Goal: Information Seeking & Learning: Learn about a topic

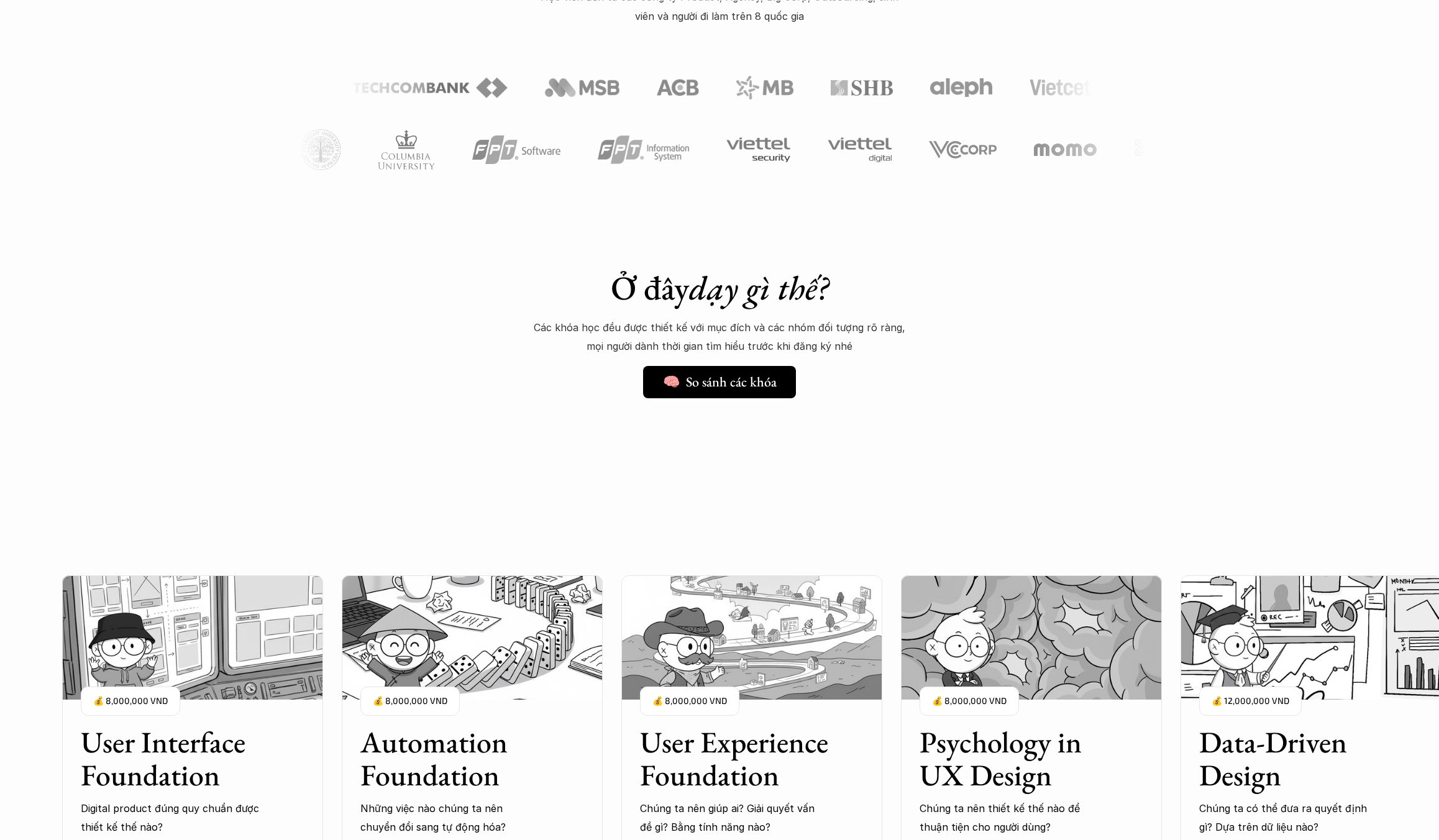
scroll to position [829, 0]
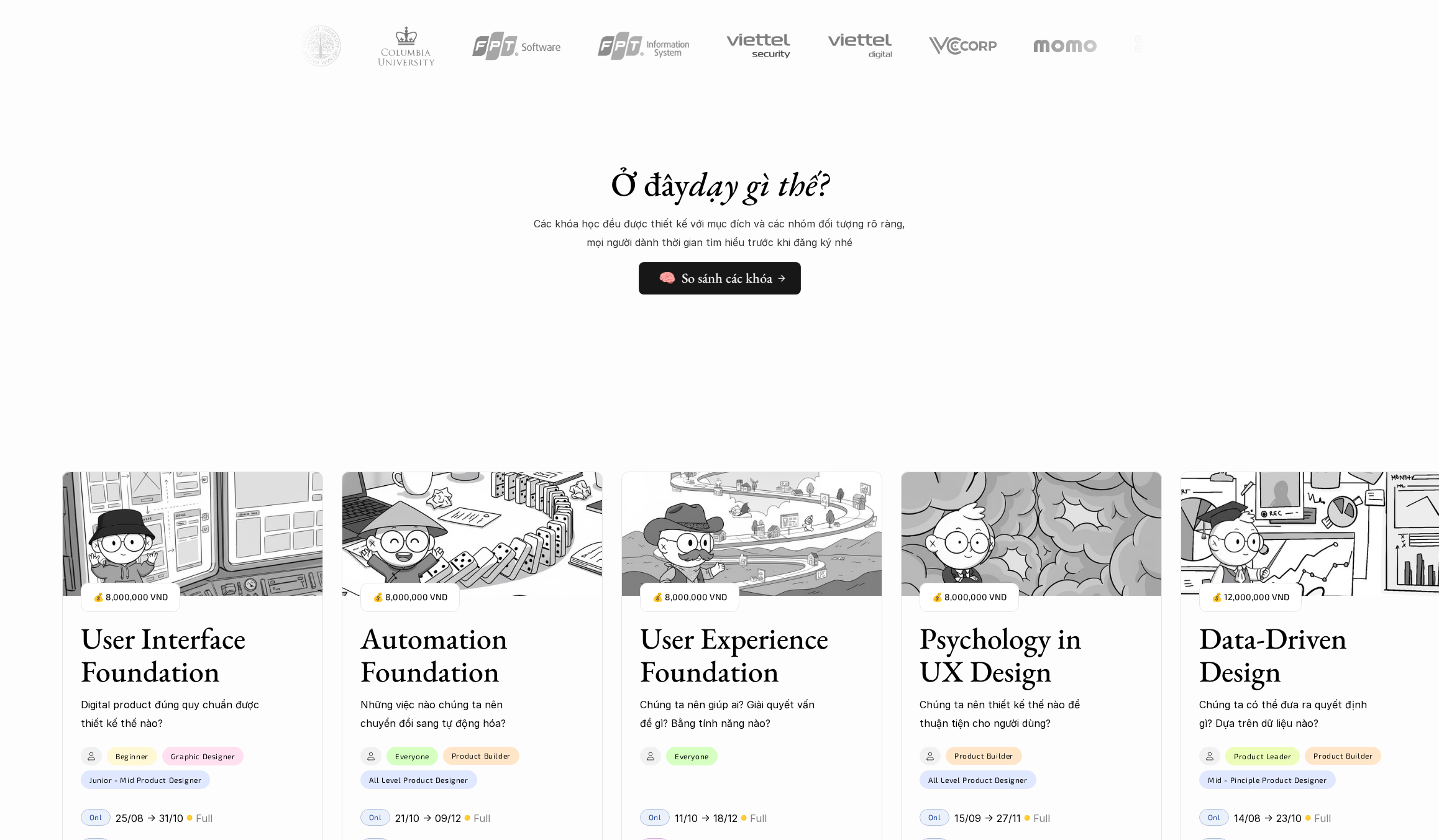
click at [758, 283] on h5 "🧠 So sánh các khóa" at bounding box center [715, 278] width 114 height 16
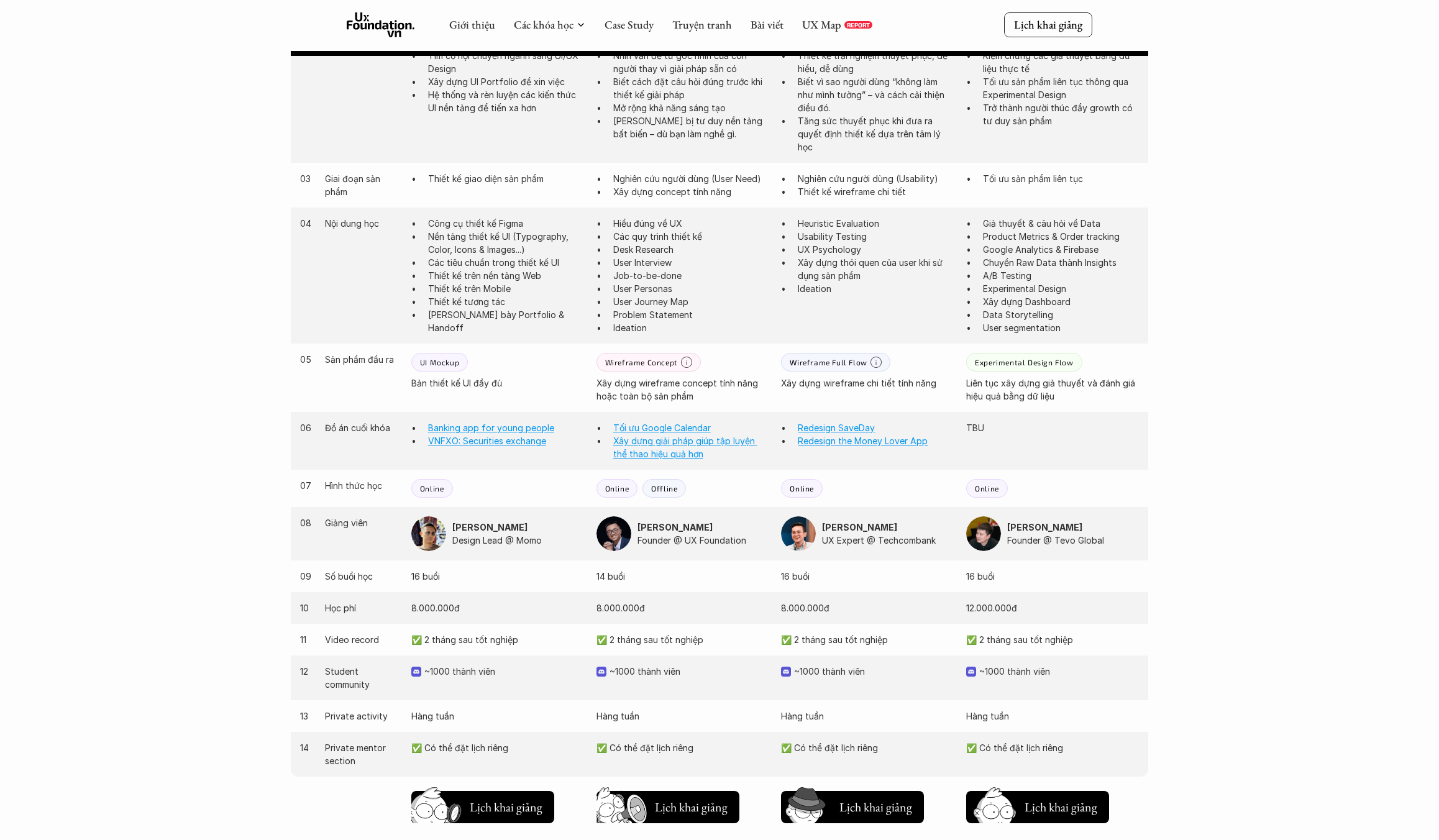
scroll to position [715, 0]
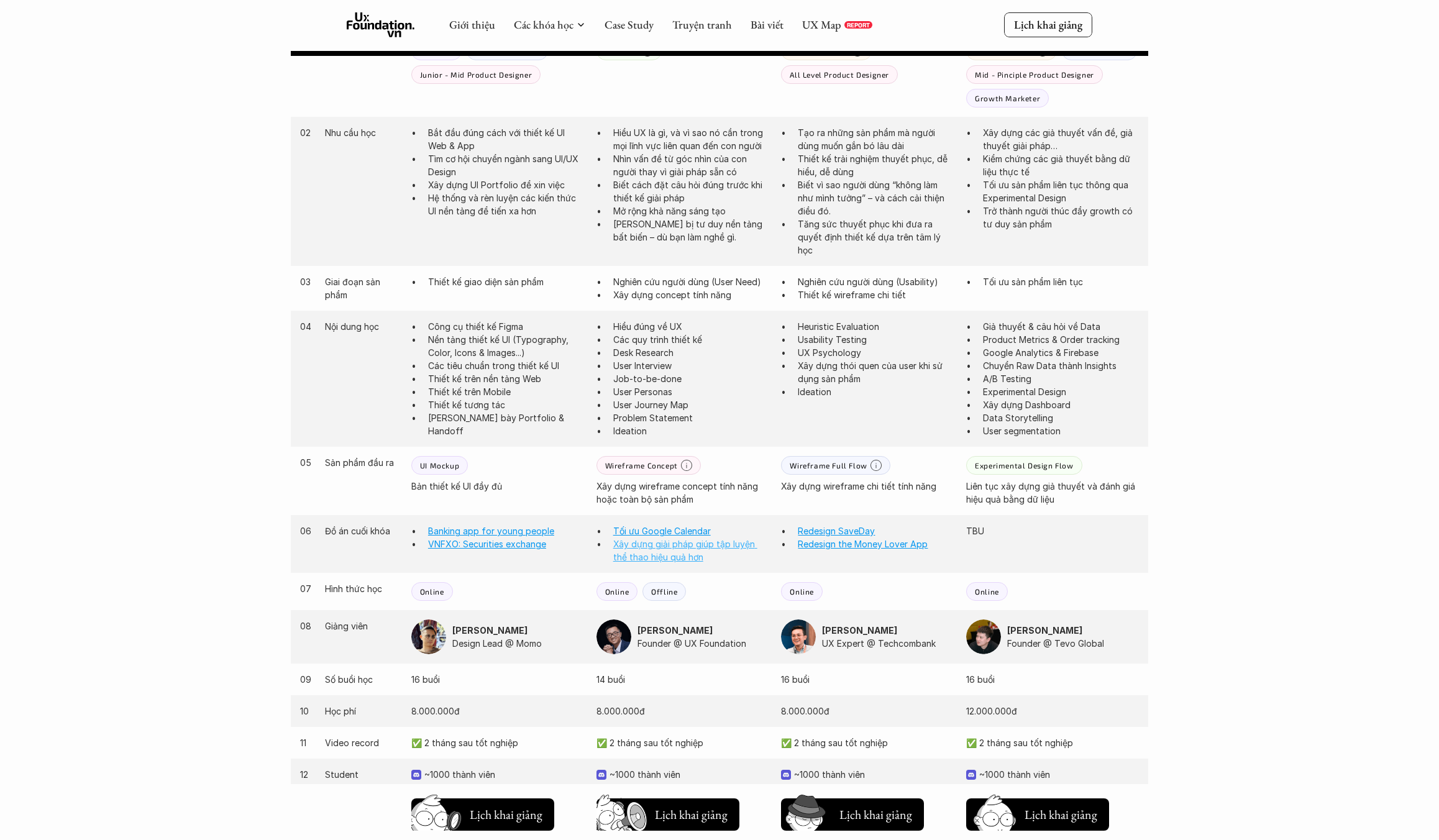
click at [667, 557] on link "Xây dựng giải pháp giúp tập luyện thể thao hiệu quả hơn" at bounding box center [685, 550] width 144 height 24
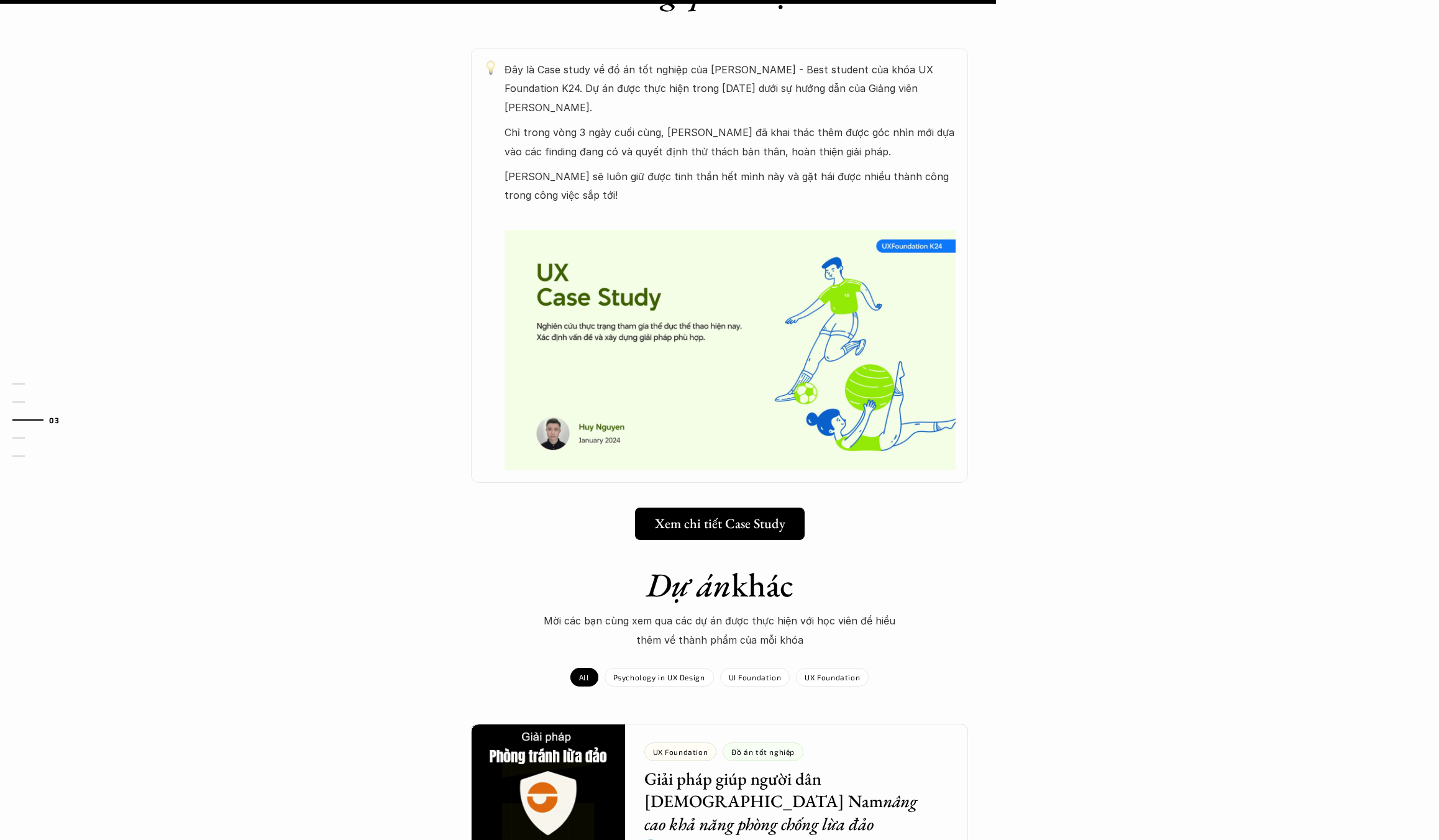
scroll to position [829, 0]
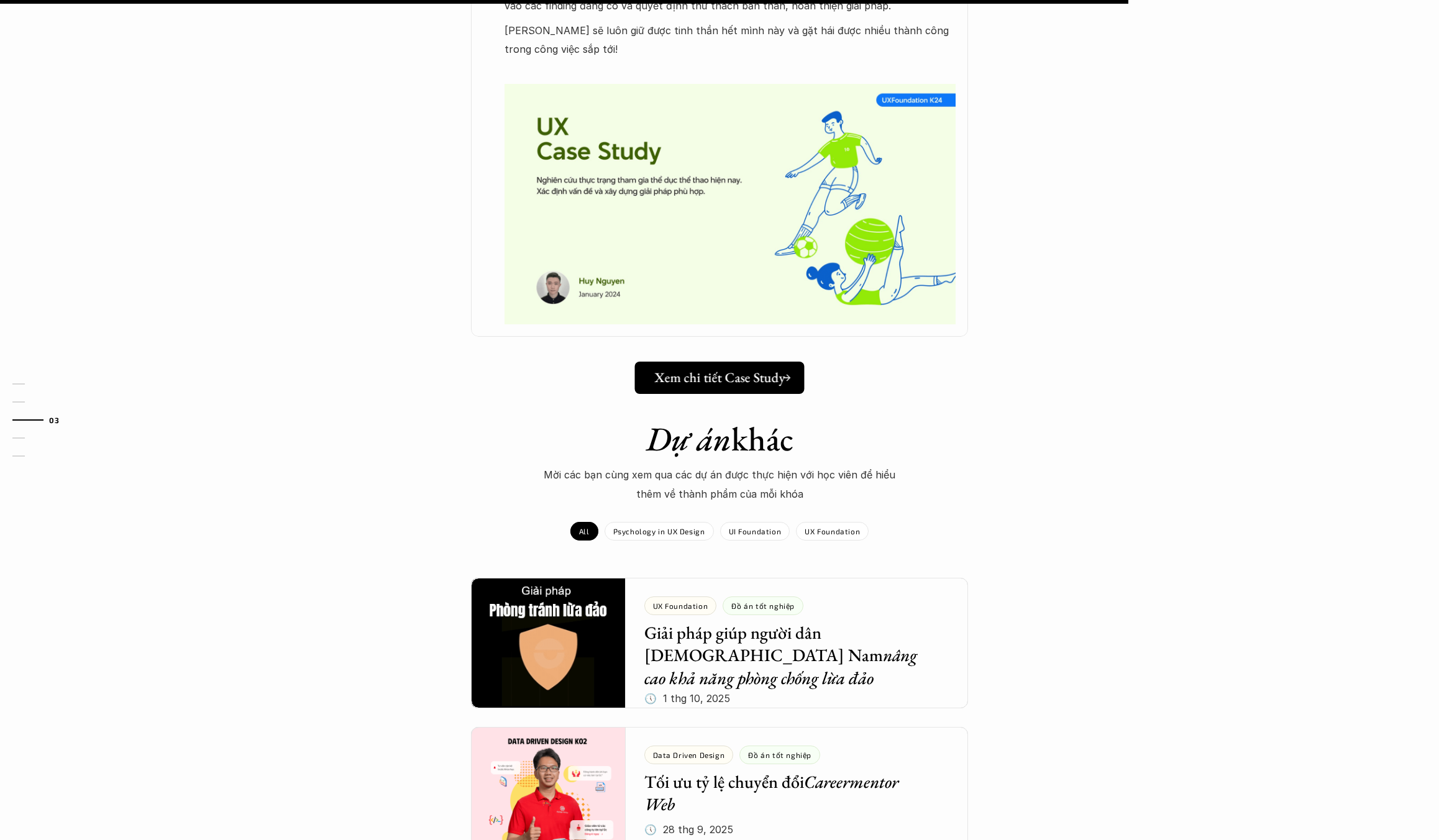
click at [697, 368] on link "Xem chi tiết Case Study" at bounding box center [720, 378] width 169 height 33
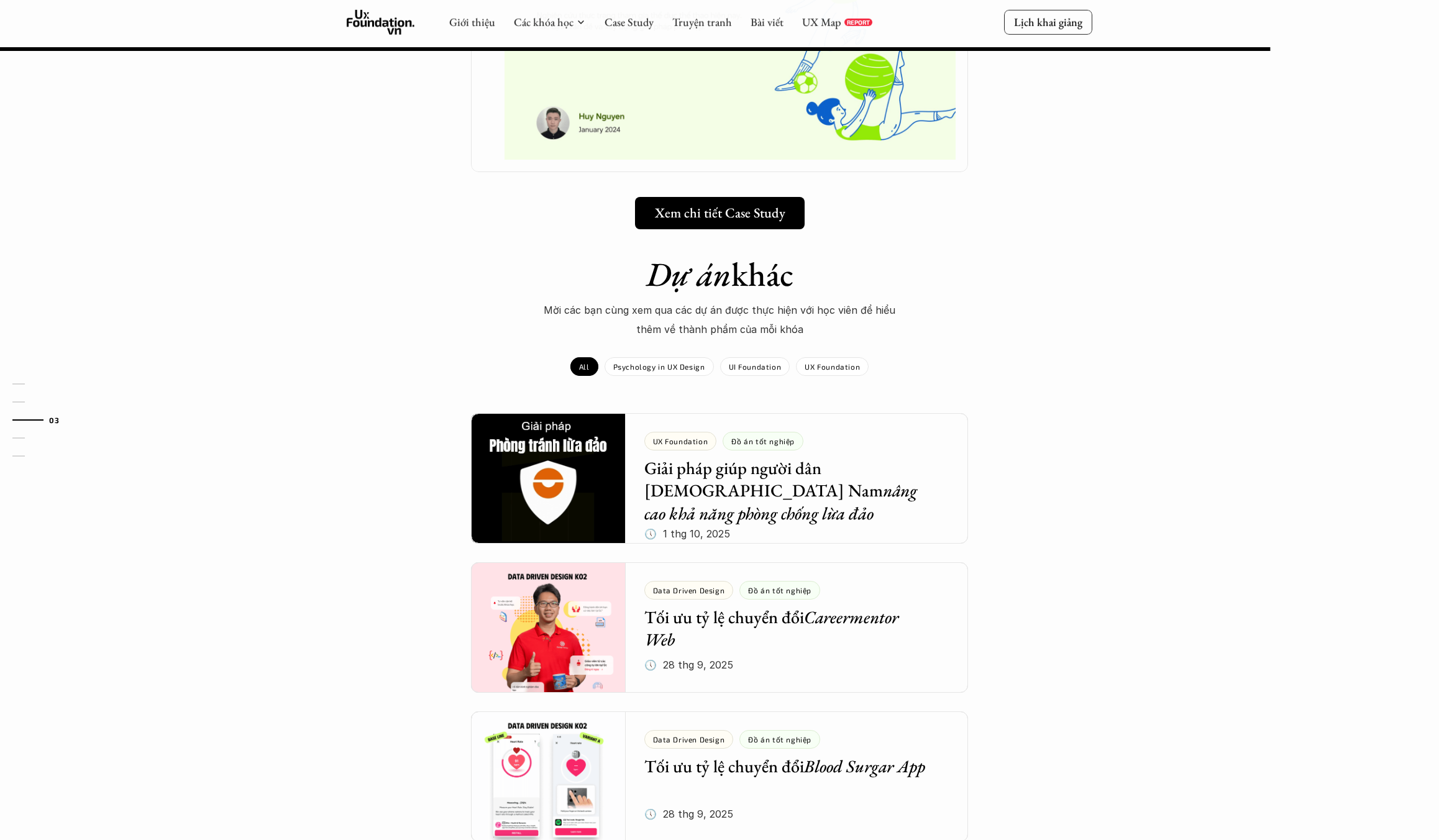
scroll to position [932, 0]
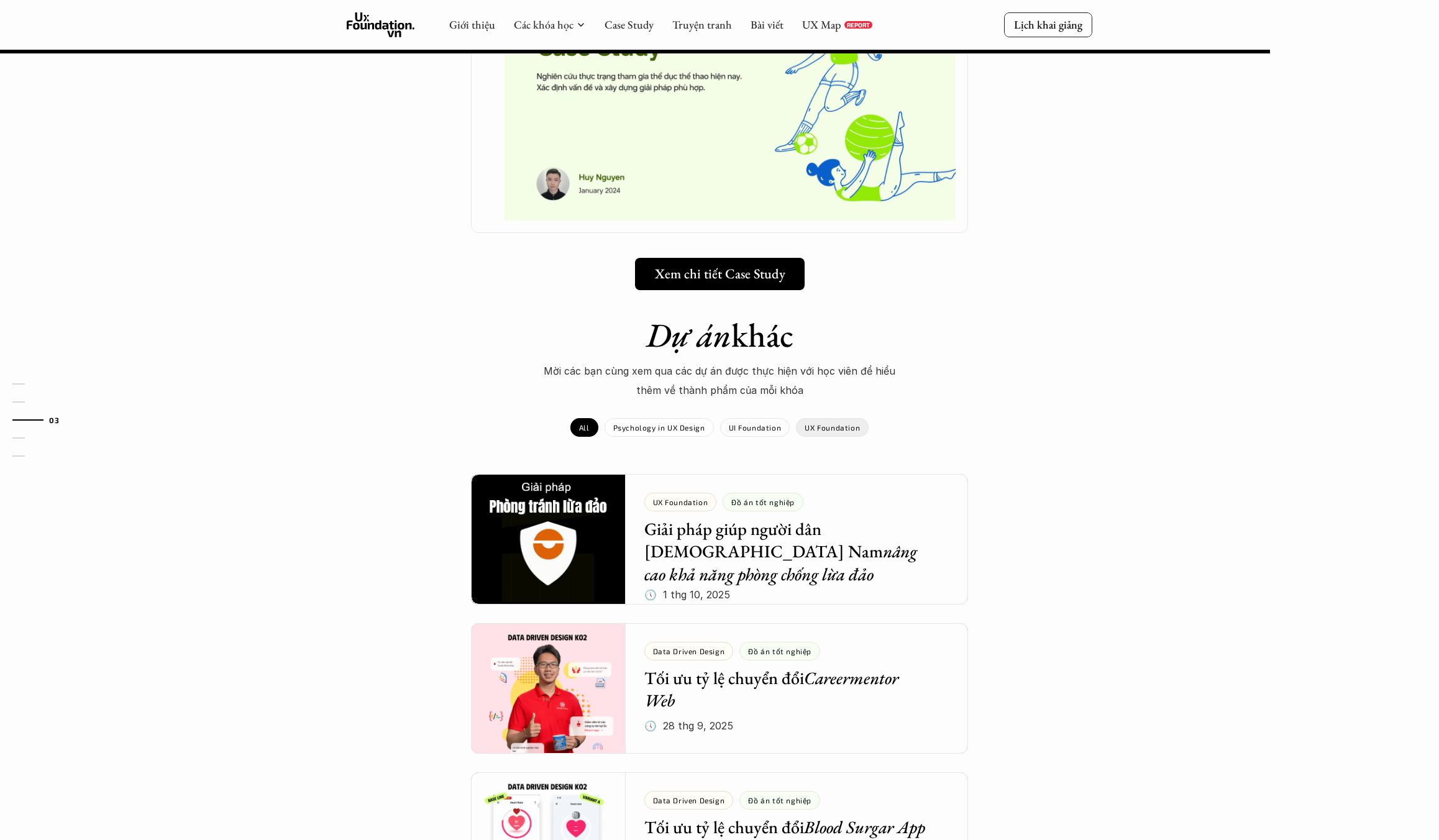
click at [814, 434] on div "UX Foundation" at bounding box center [832, 427] width 72 height 19
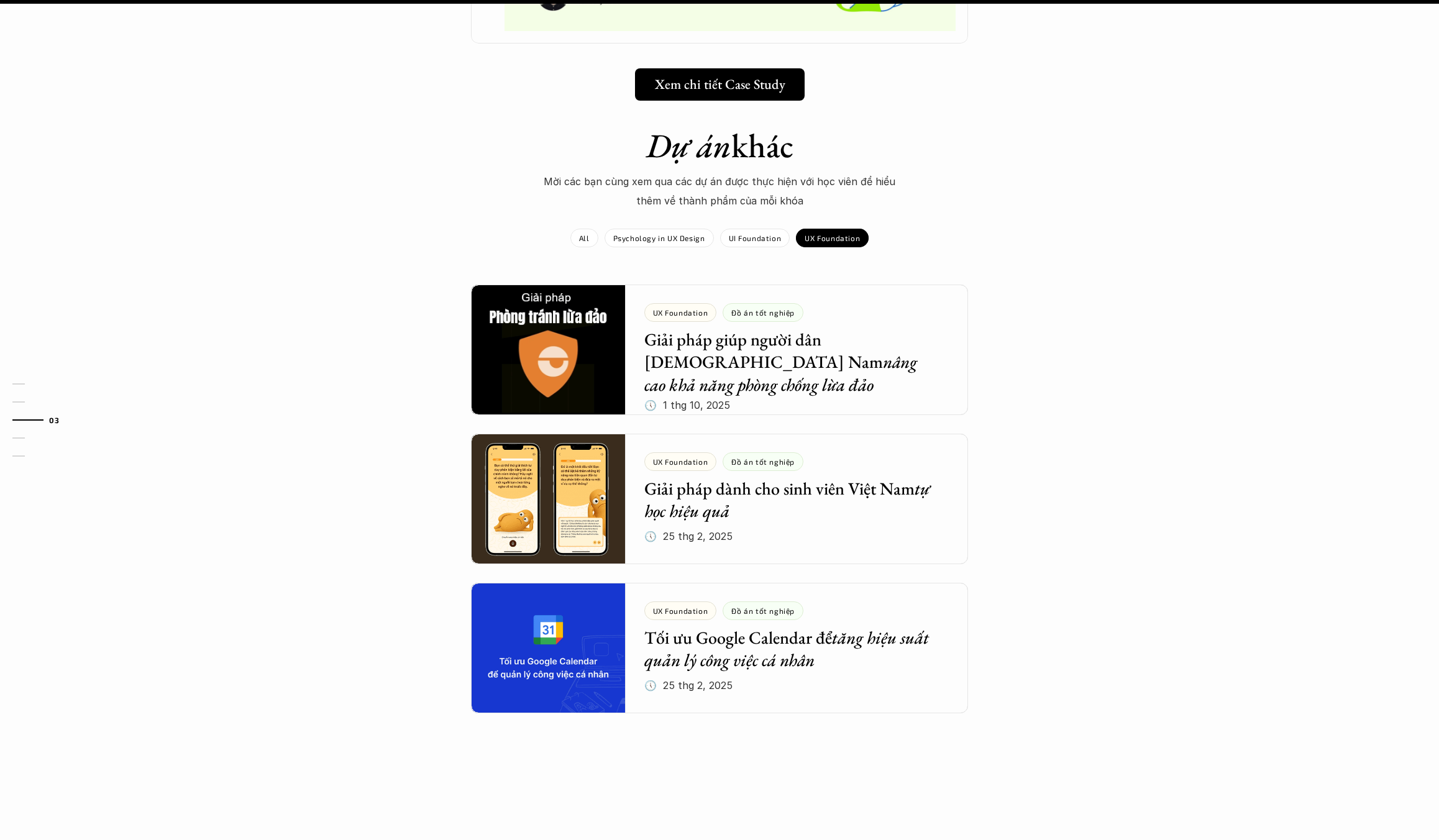
scroll to position [1139, 0]
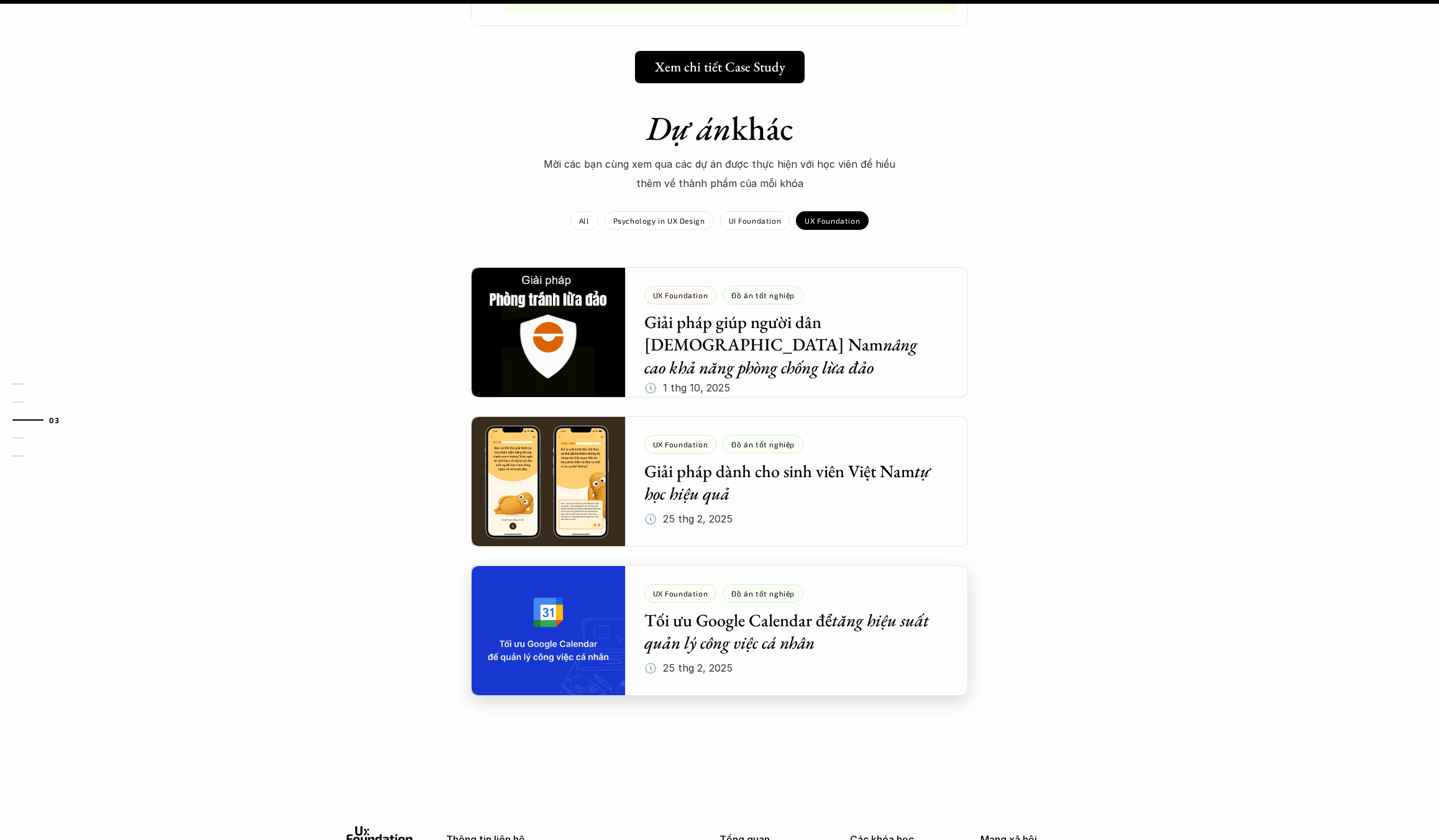
click at [691, 652] on div at bounding box center [720, 631] width 497 height 130
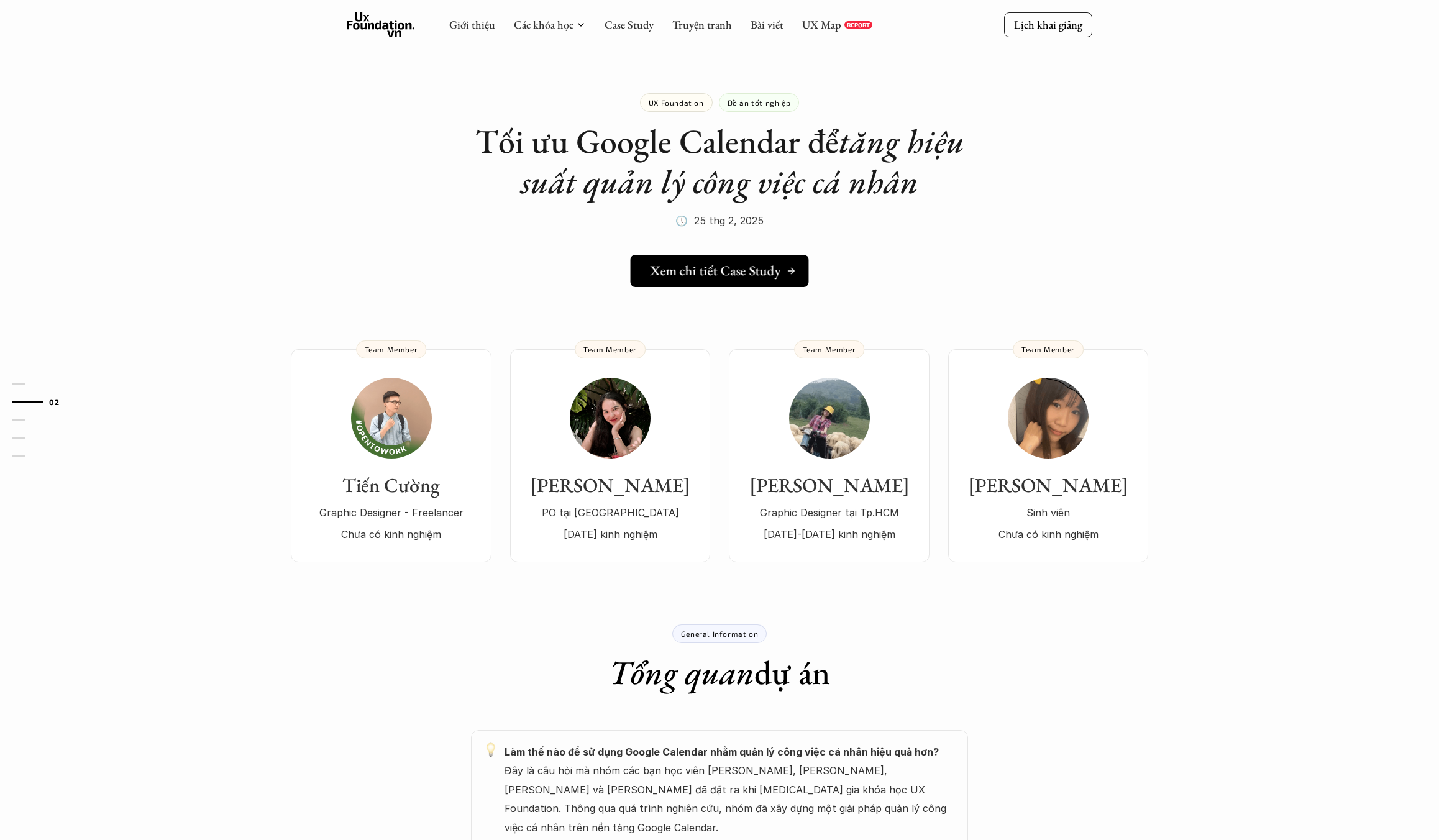
click at [790, 266] on icon at bounding box center [791, 271] width 10 height 10
click at [635, 418] on img at bounding box center [610, 418] width 81 height 81
click at [387, 24] on use at bounding box center [381, 24] width 68 height 25
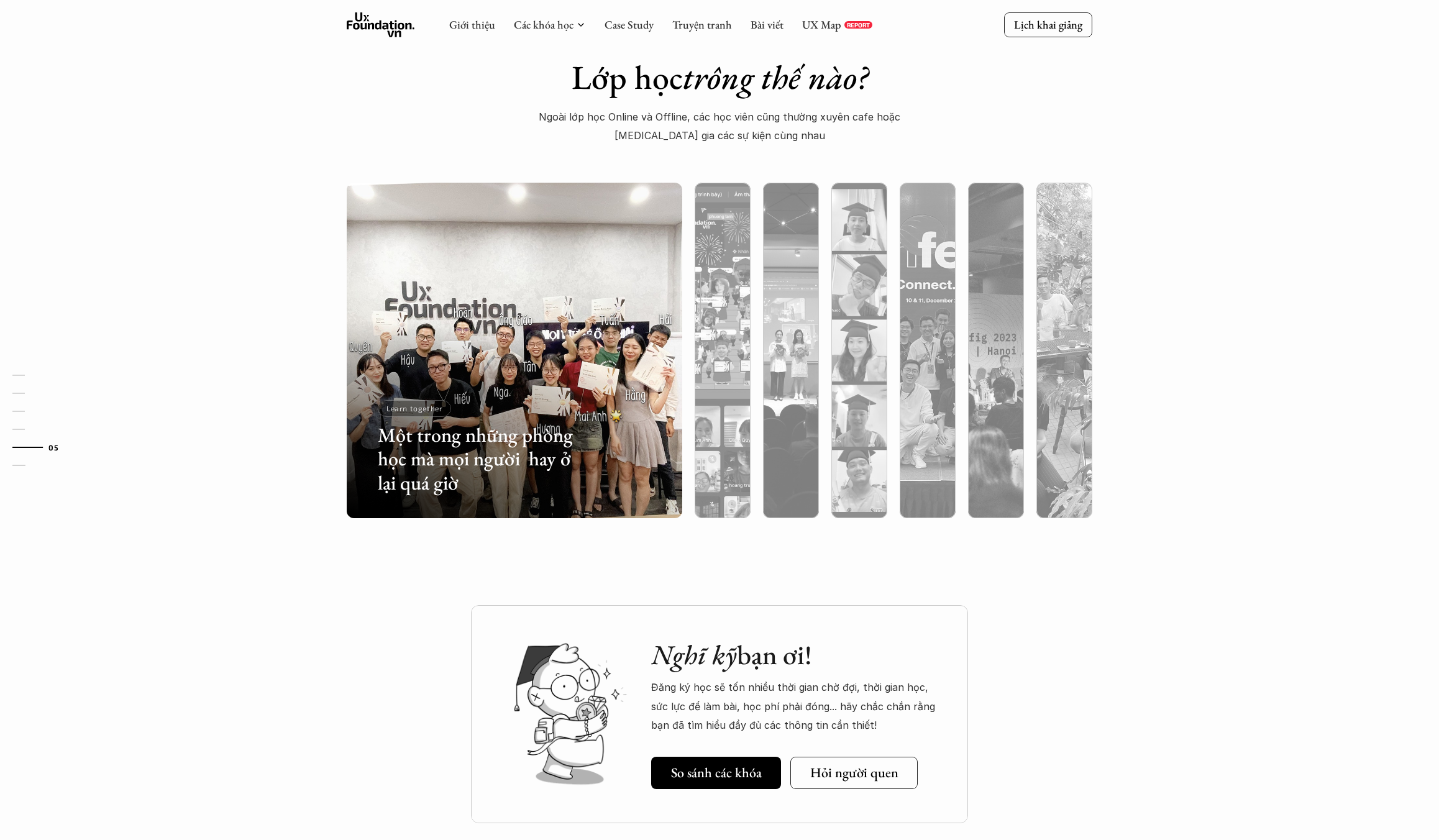
scroll to position [3728, 0]
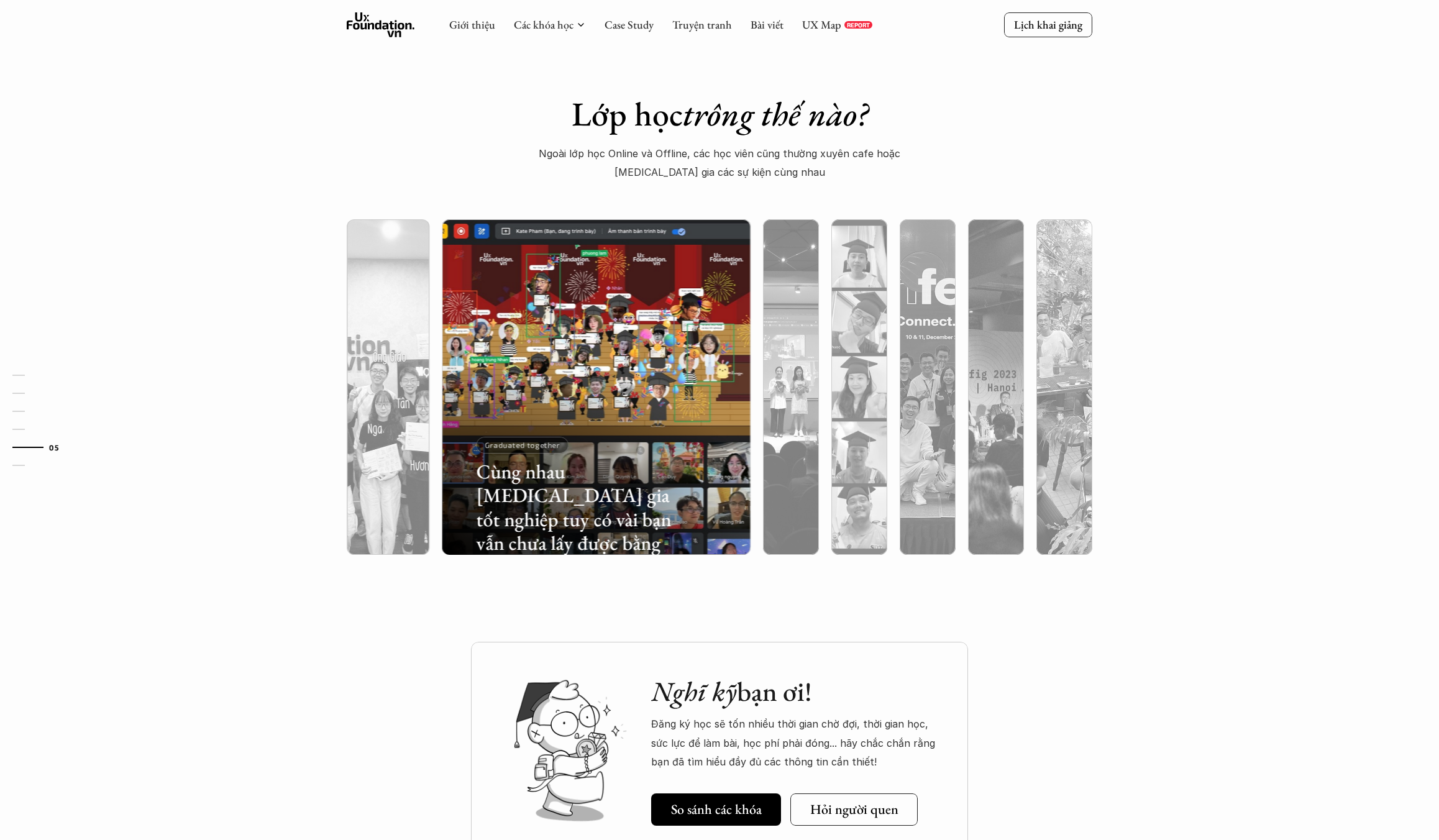
click at [724, 427] on div at bounding box center [596, 453] width 308 height 203
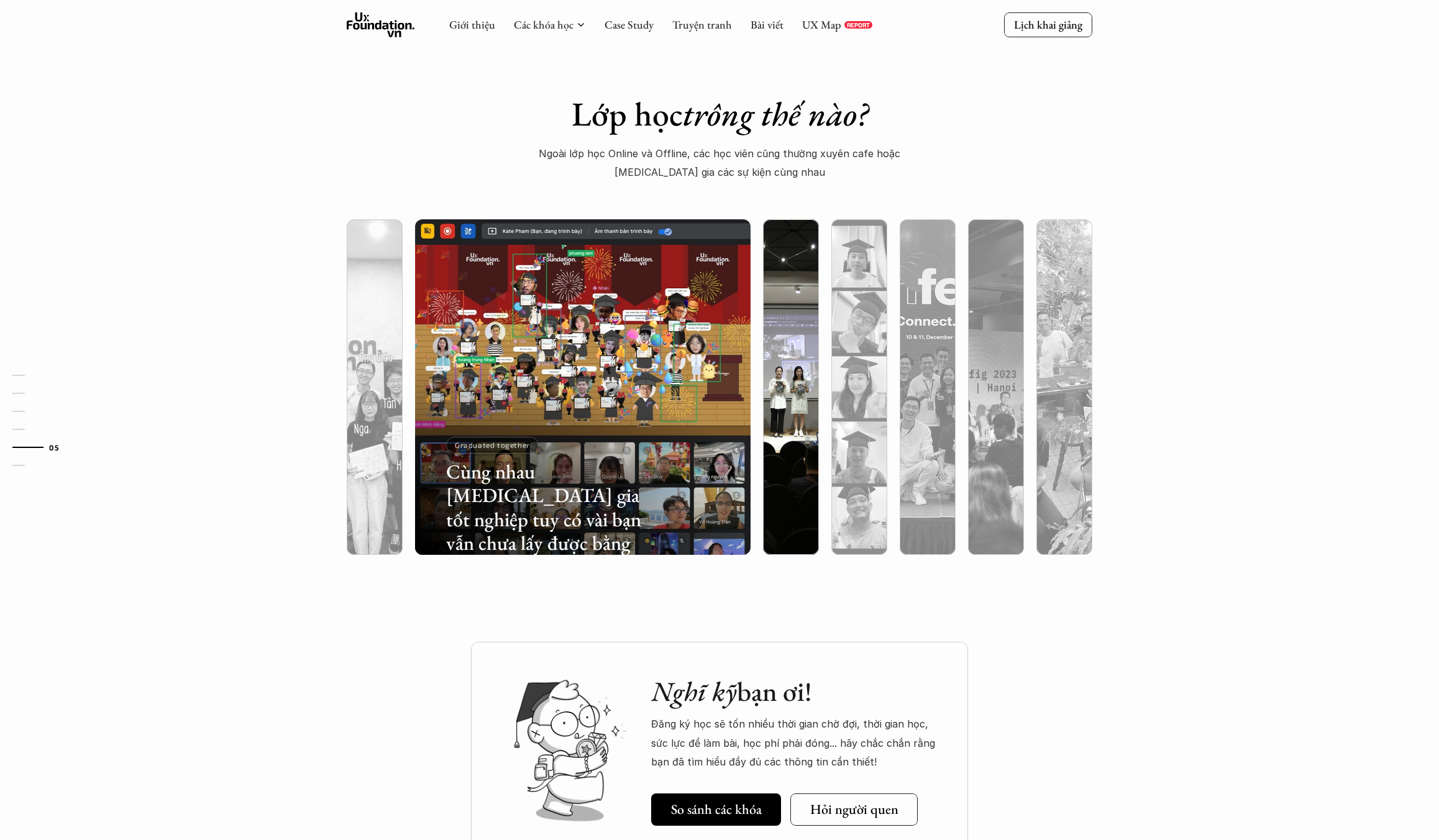
click at [792, 430] on div at bounding box center [790, 453] width 56 height 203
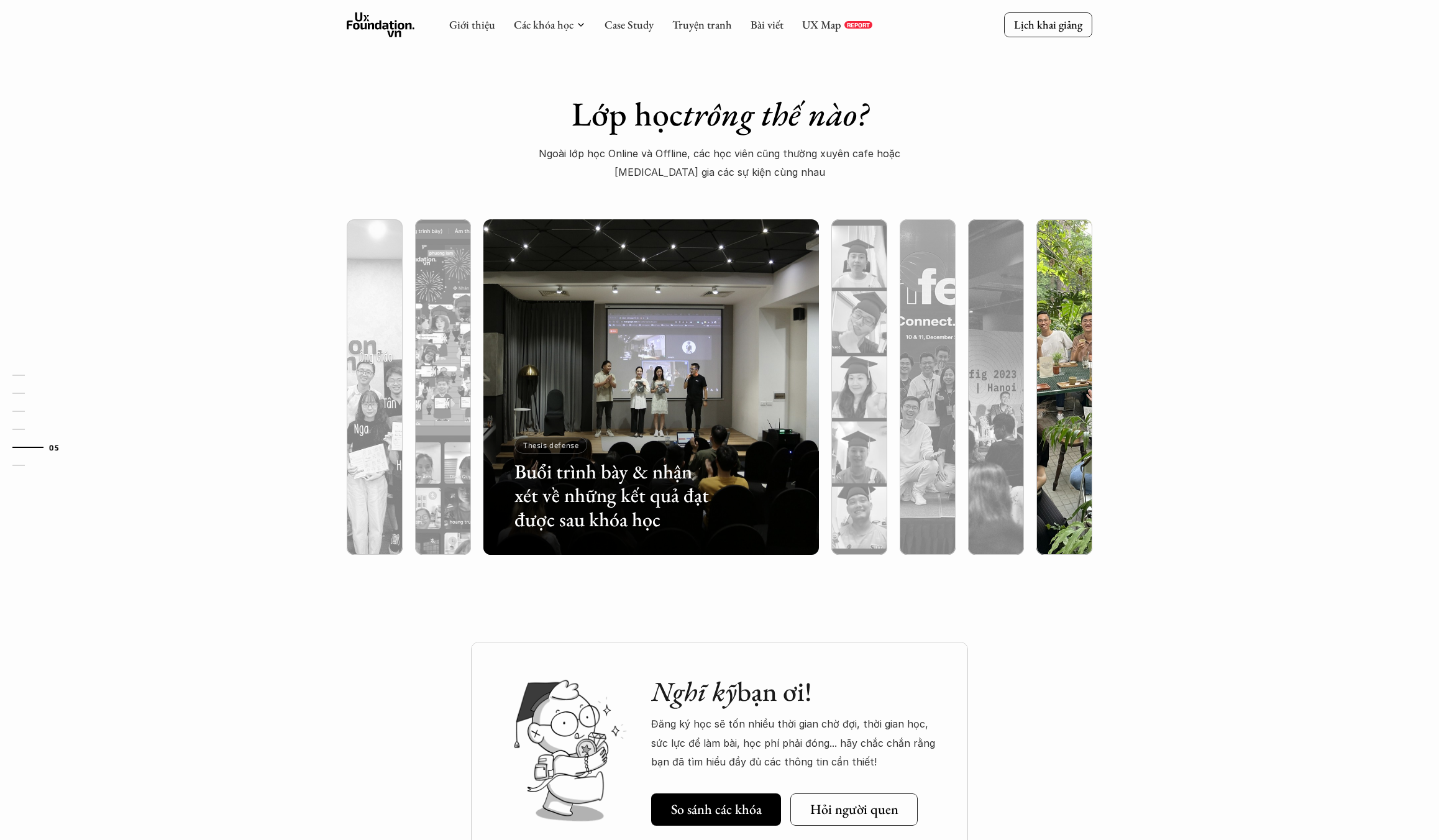
click at [1076, 482] on div at bounding box center [1167, 482] width 200 height 90
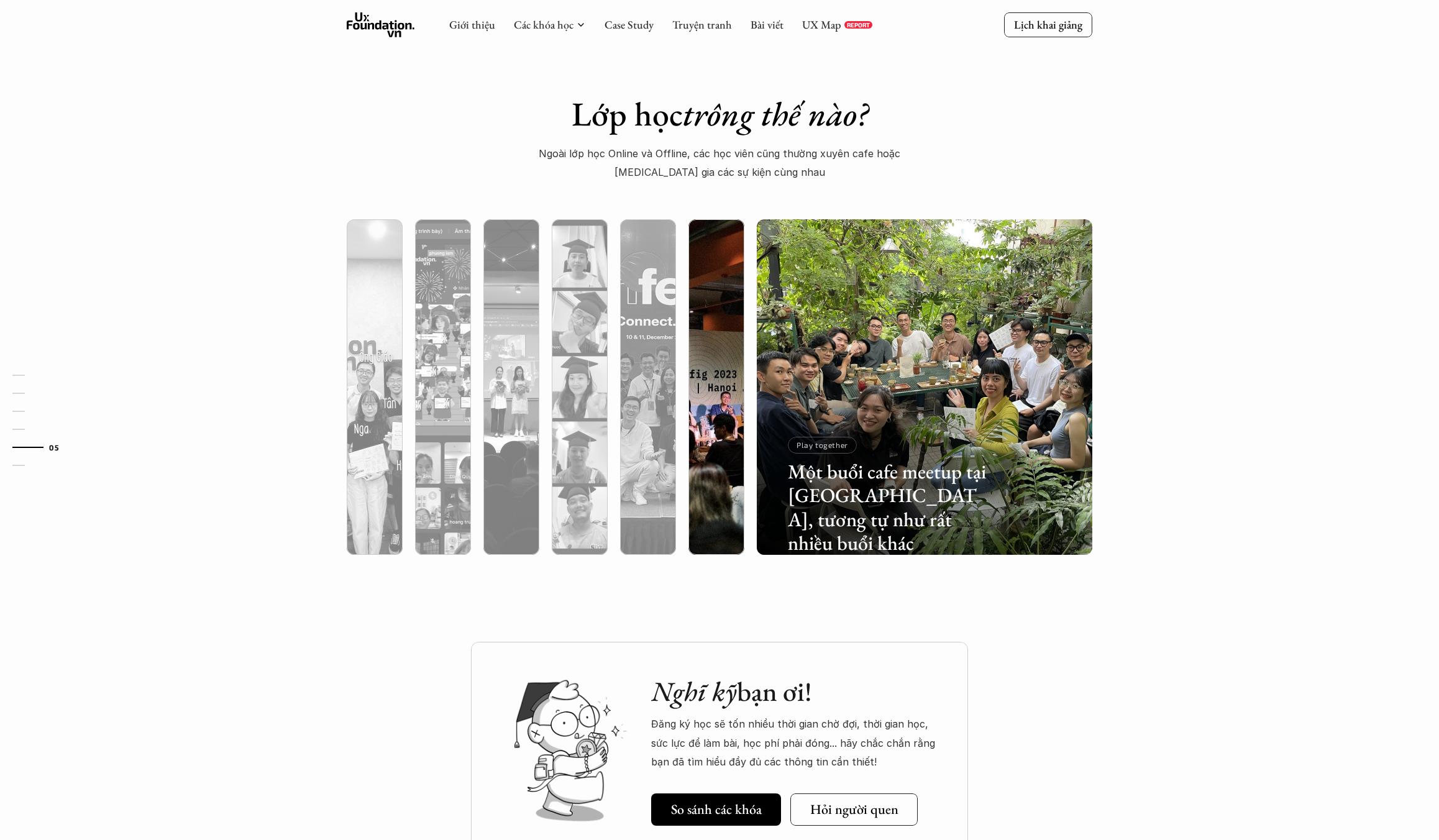
click at [711, 447] on div at bounding box center [716, 453] width 56 height 203
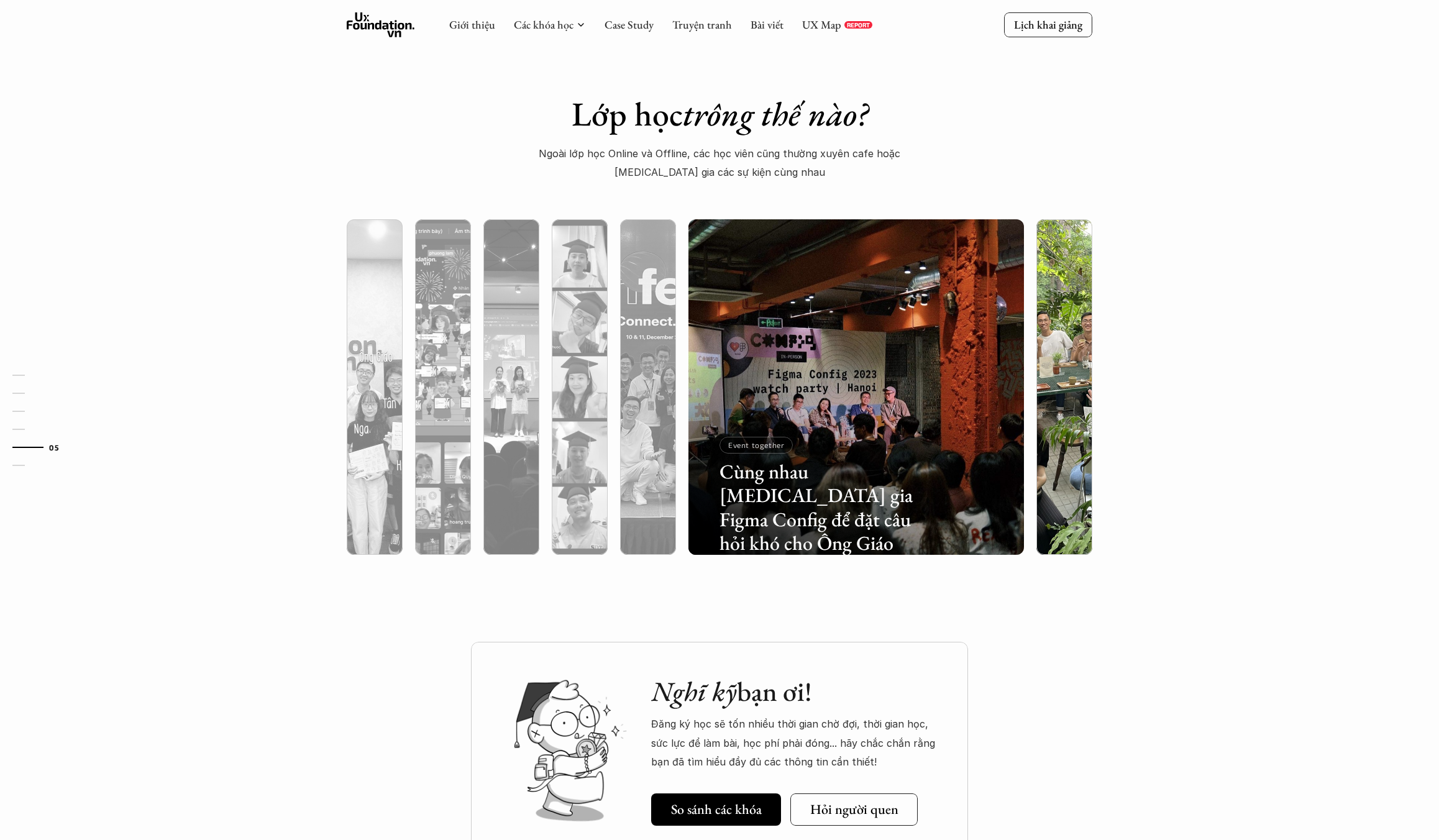
click at [1062, 453] on div at bounding box center [1064, 453] width 56 height 203
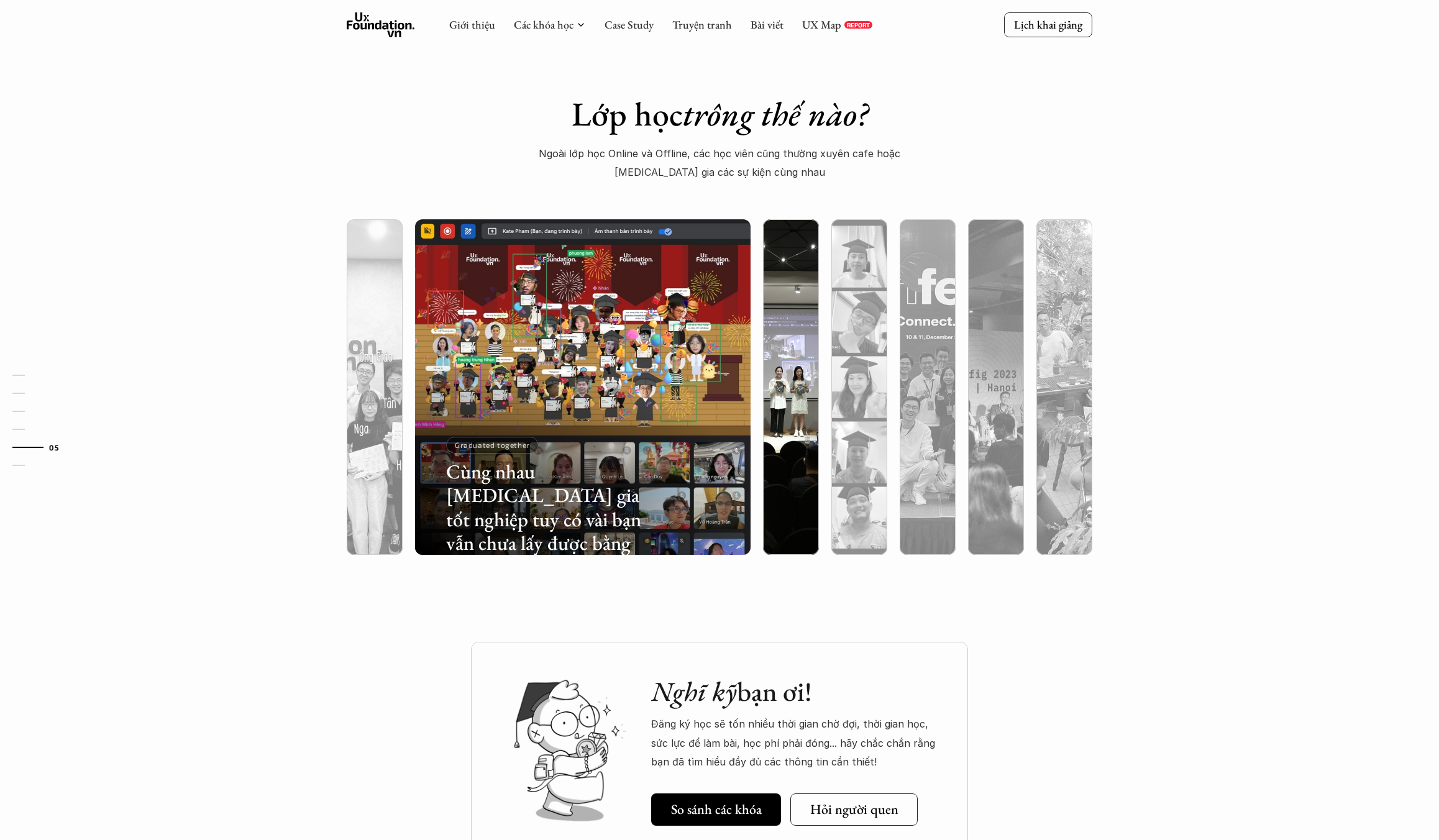
click at [781, 451] on div at bounding box center [790, 453] width 56 height 203
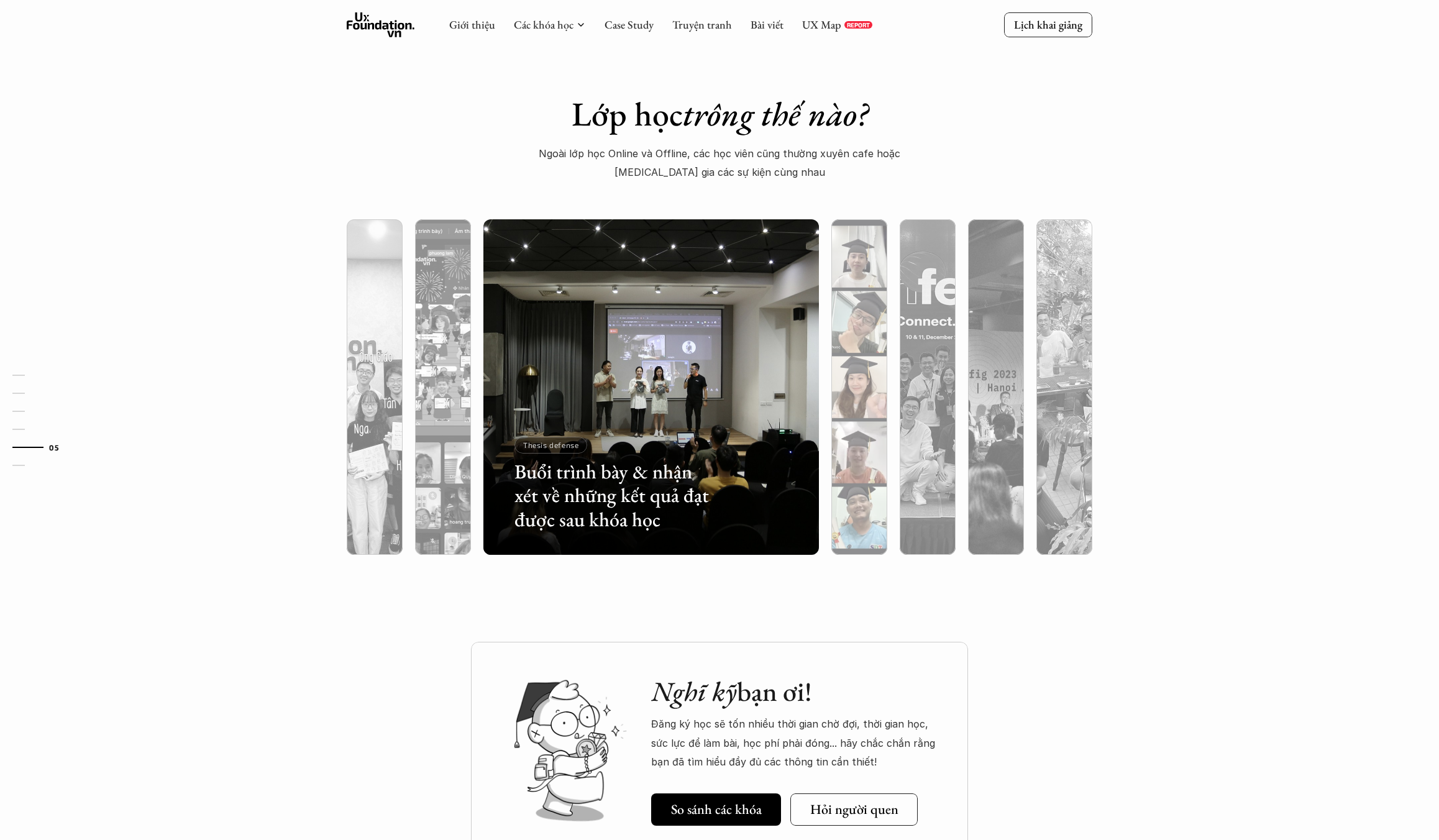
click at [857, 446] on div at bounding box center [859, 453] width 56 height 203
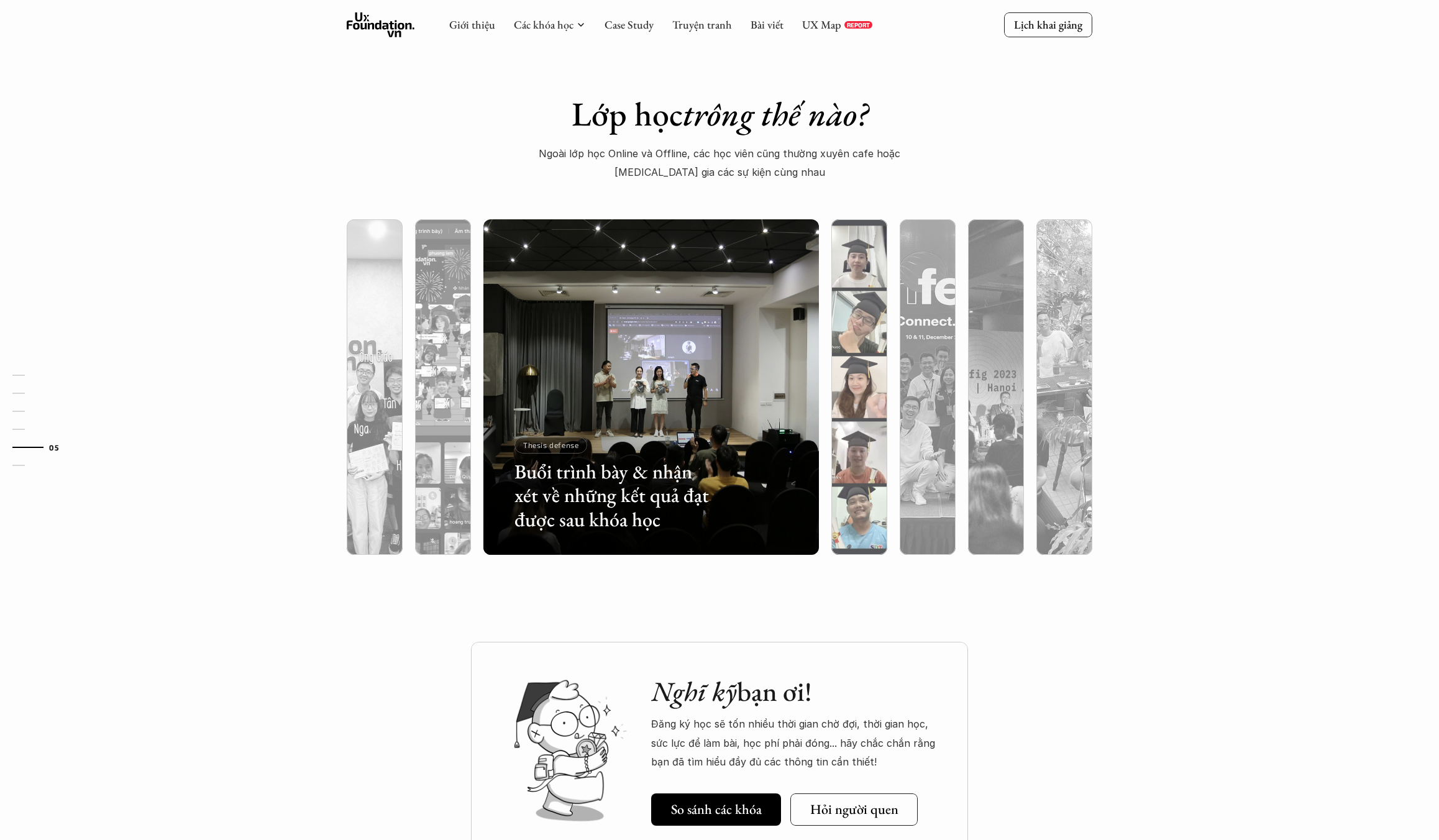
click at [846, 450] on div at bounding box center [859, 453] width 56 height 203
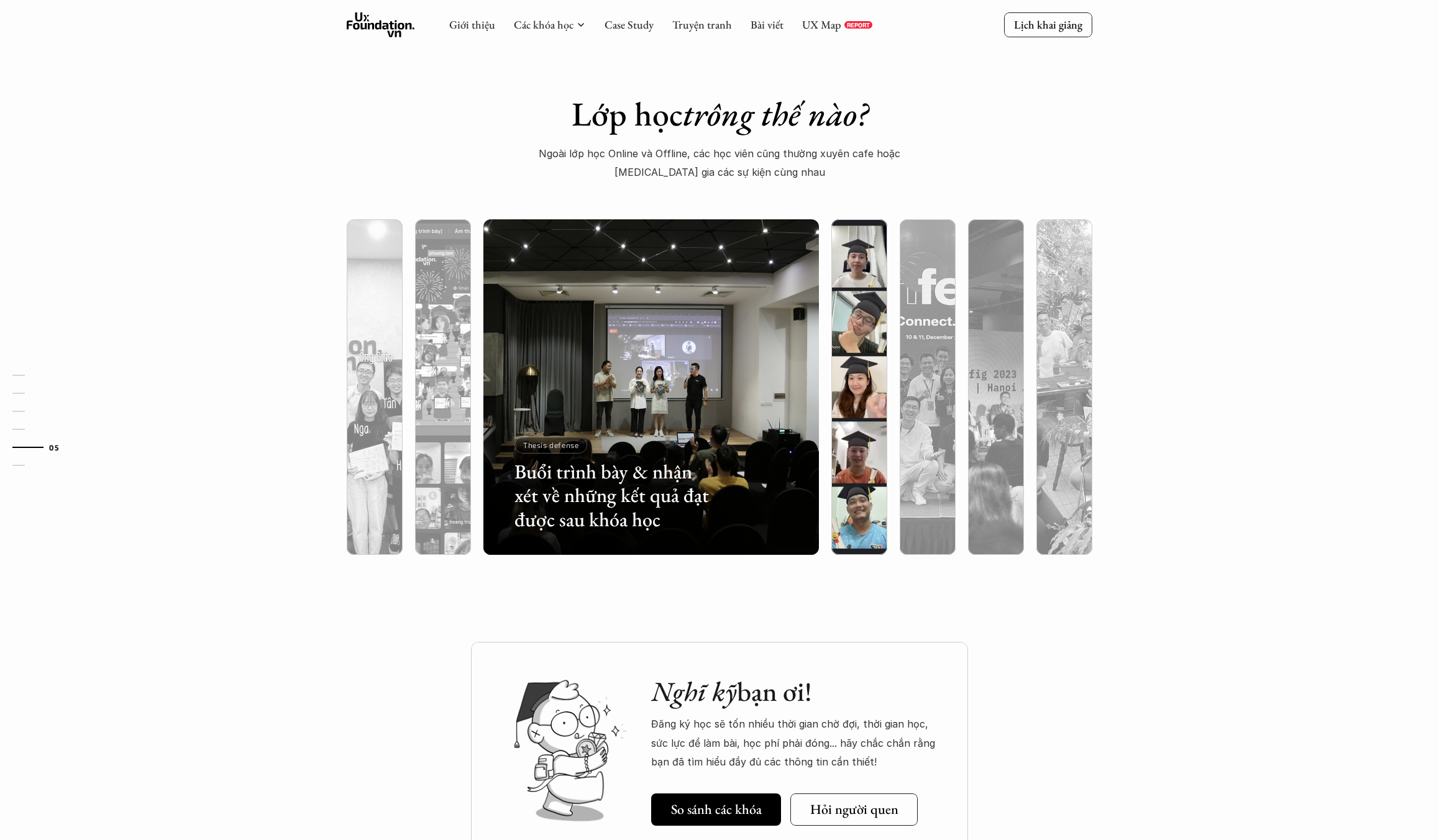
click at [868, 450] on div at bounding box center [963, 482] width 200 height 90
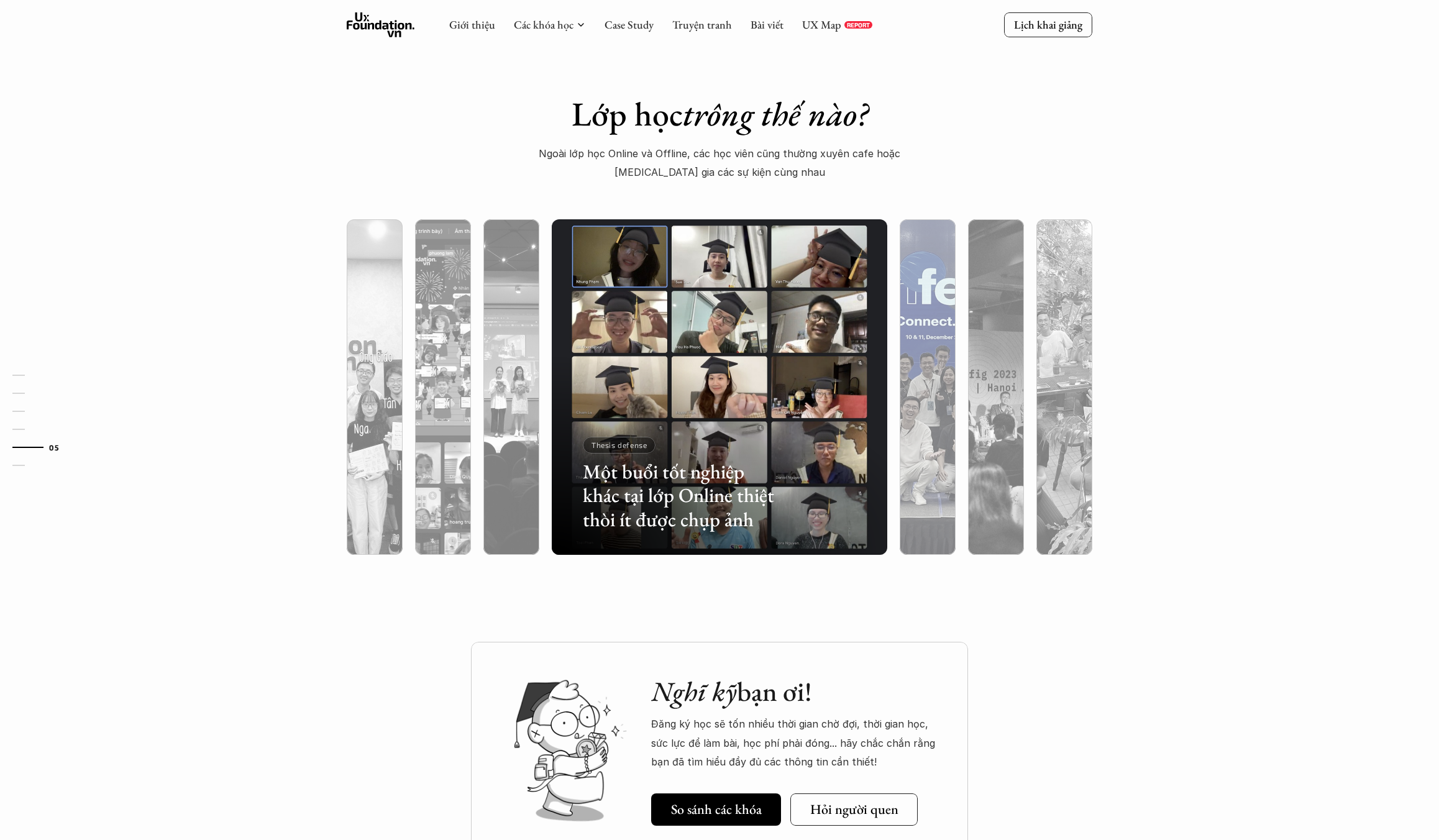
click at [916, 444] on div at bounding box center [927, 453] width 56 height 203
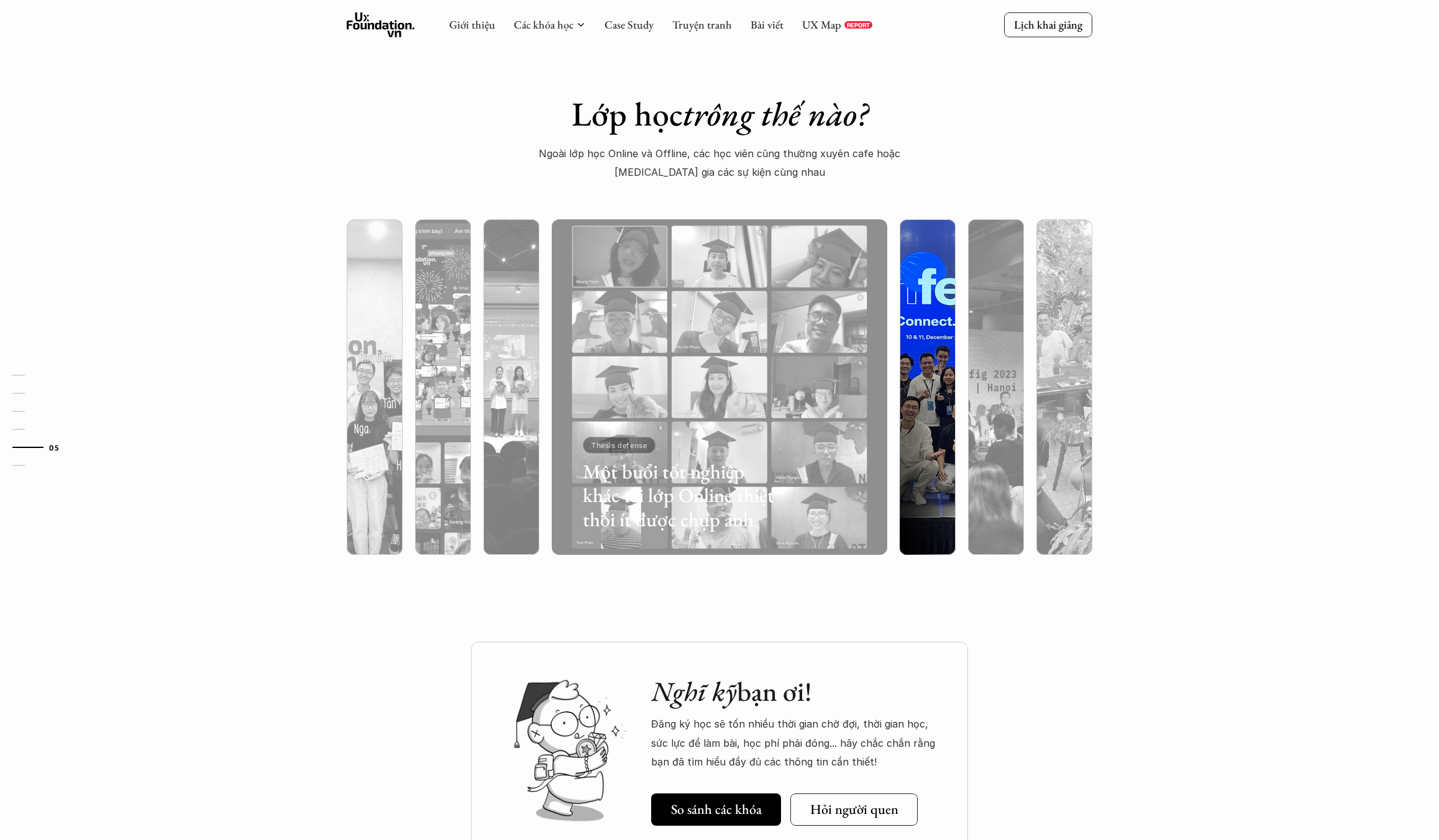
click at [930, 448] on div at bounding box center [1030, 482] width 200 height 90
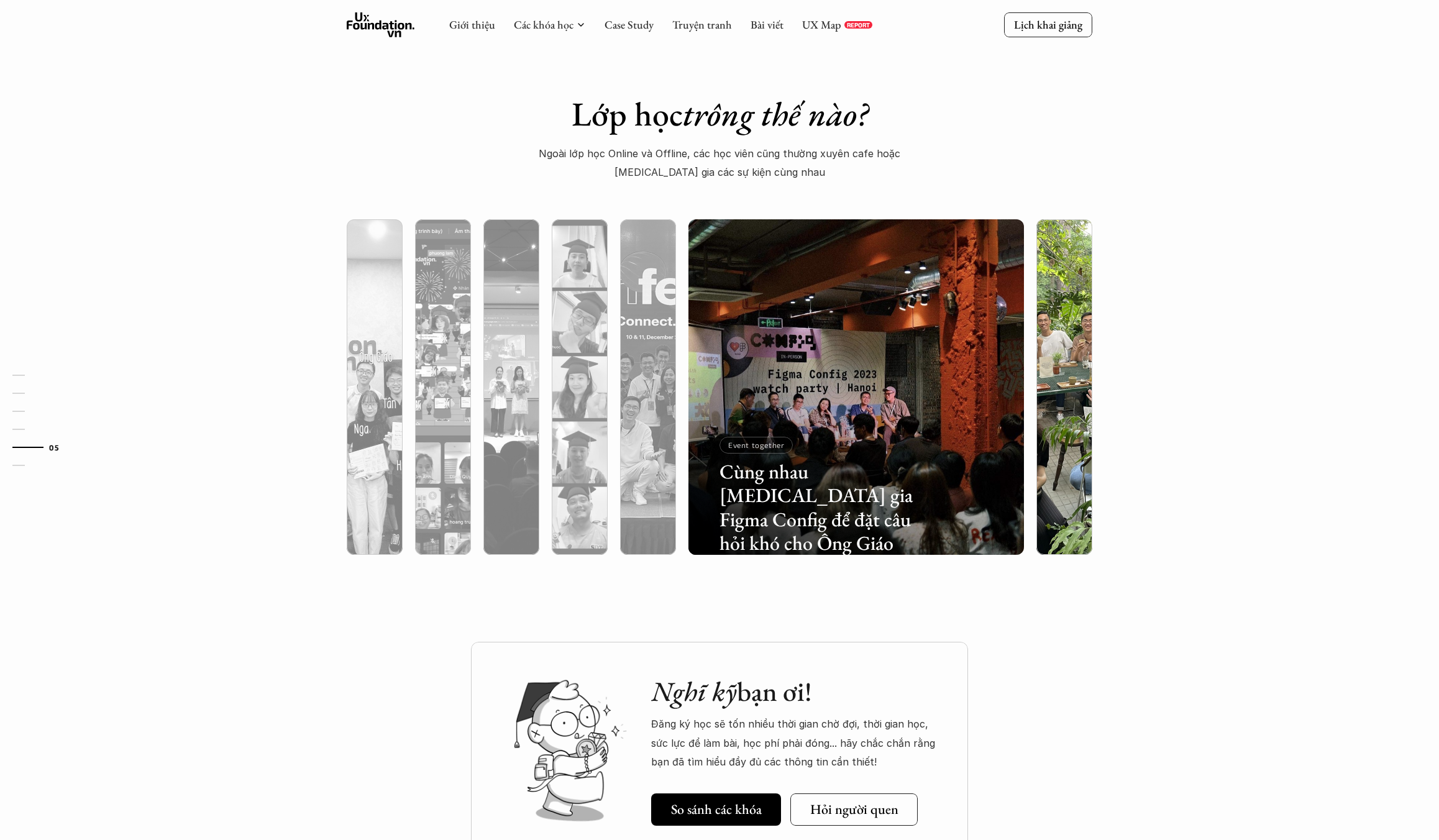
click at [1034, 443] on div at bounding box center [1065, 387] width 68 height 335
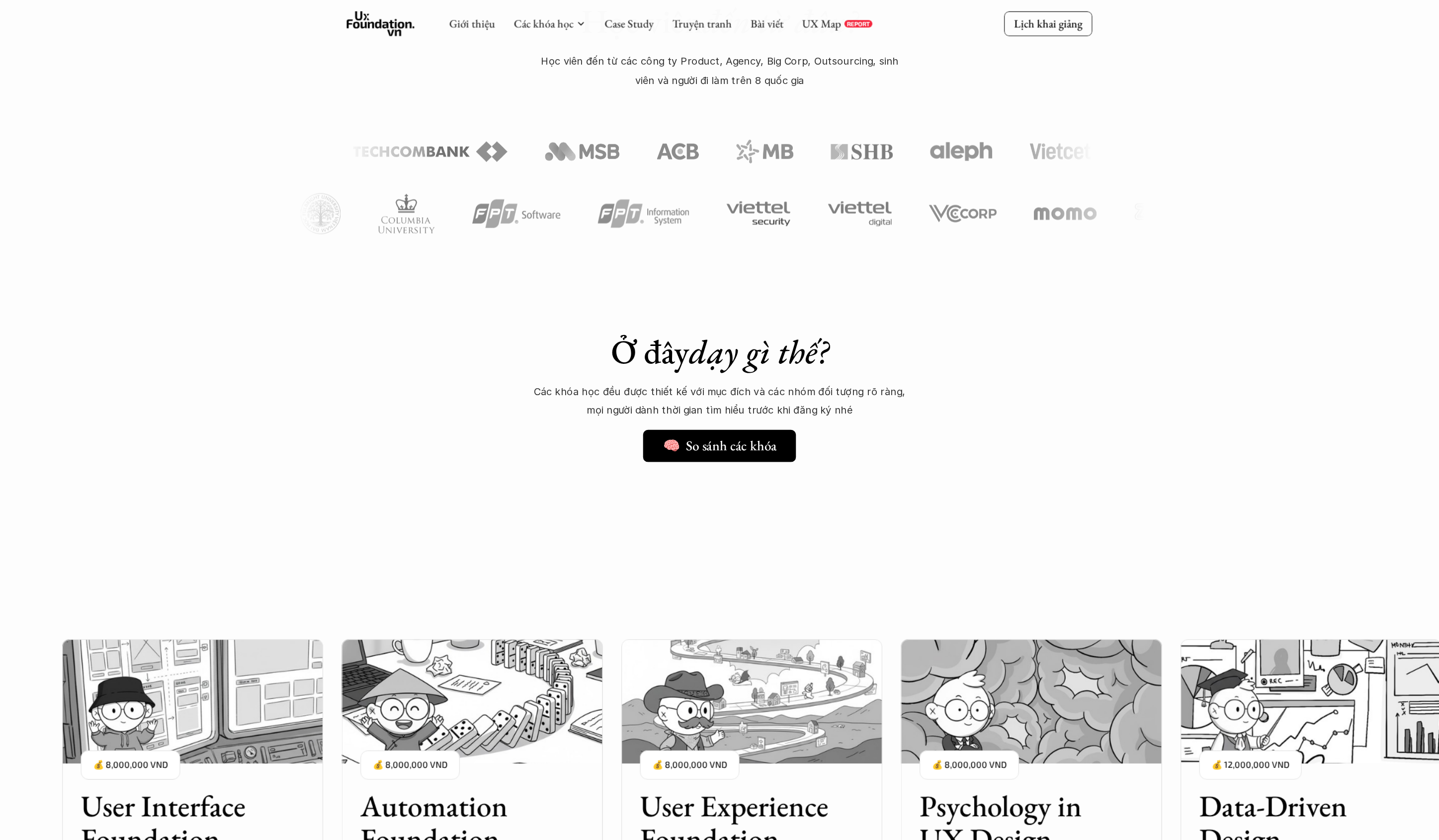
scroll to position [942, 0]
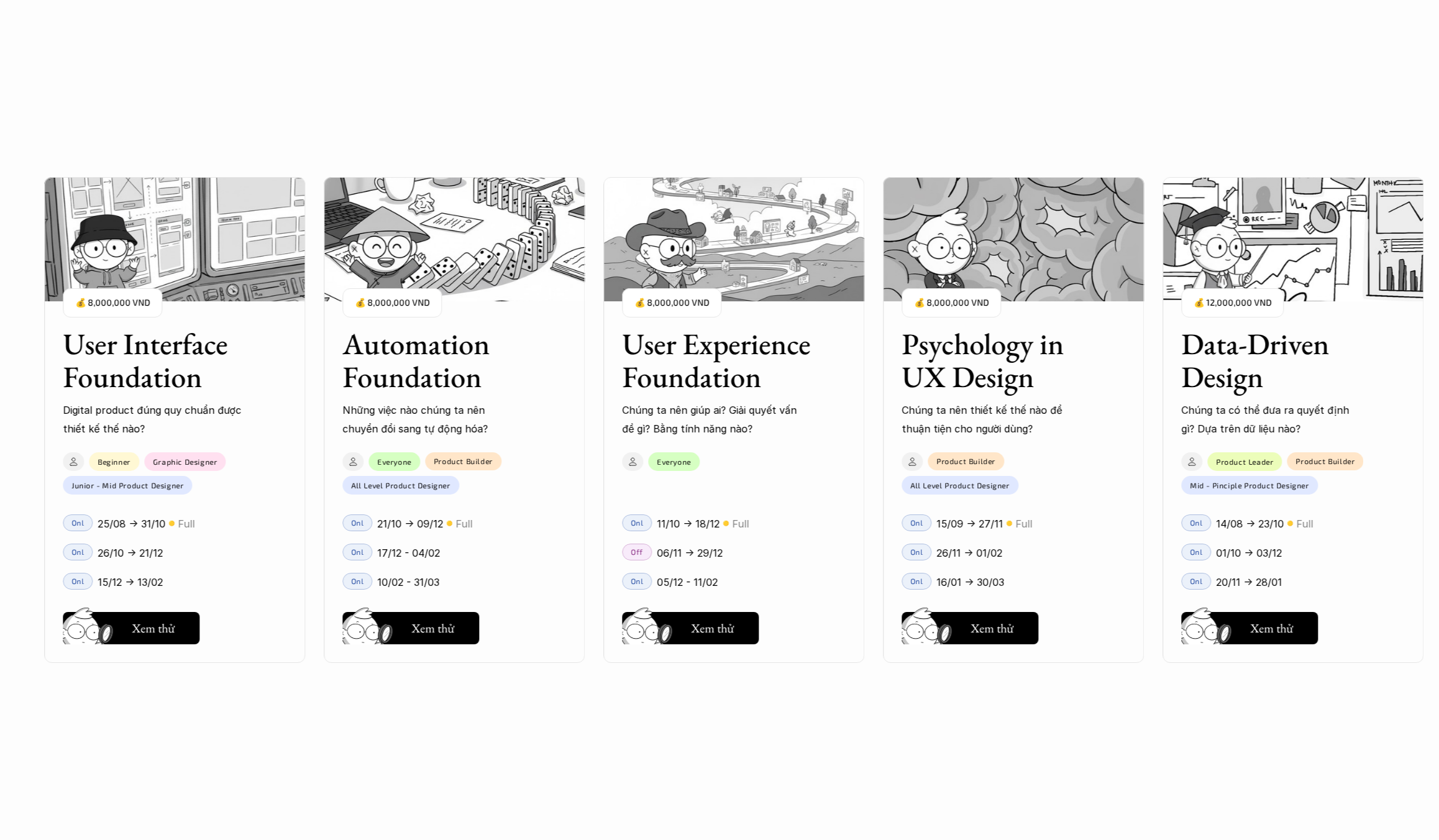
drag, startPoint x: 935, startPoint y: 446, endPoint x: 410, endPoint y: 453, distance: 525.0
click at [391, 449] on div "User Interface Foundation Digital product đúng quy chuẩn được thiết kế thế nào?…" at bounding box center [733, 420] width 1380 height 840
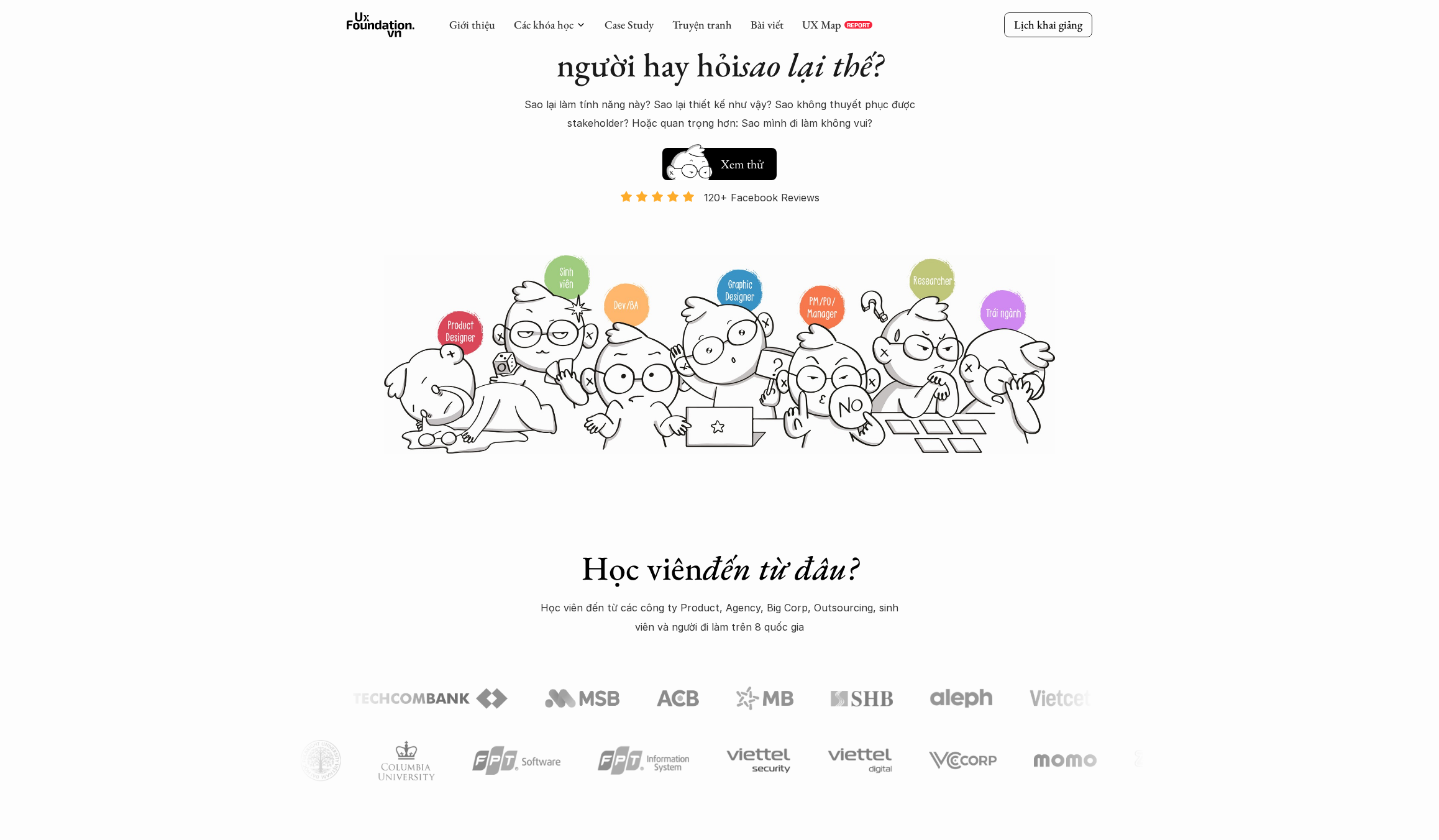
scroll to position [0, 0]
